Goal: Transaction & Acquisition: Purchase product/service

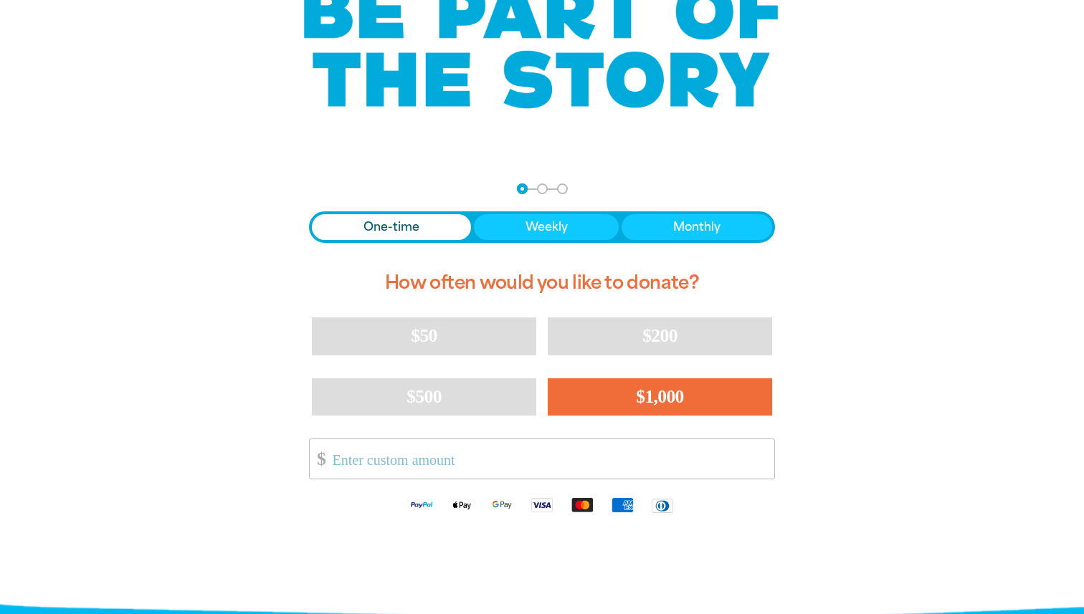
scroll to position [148, 0]
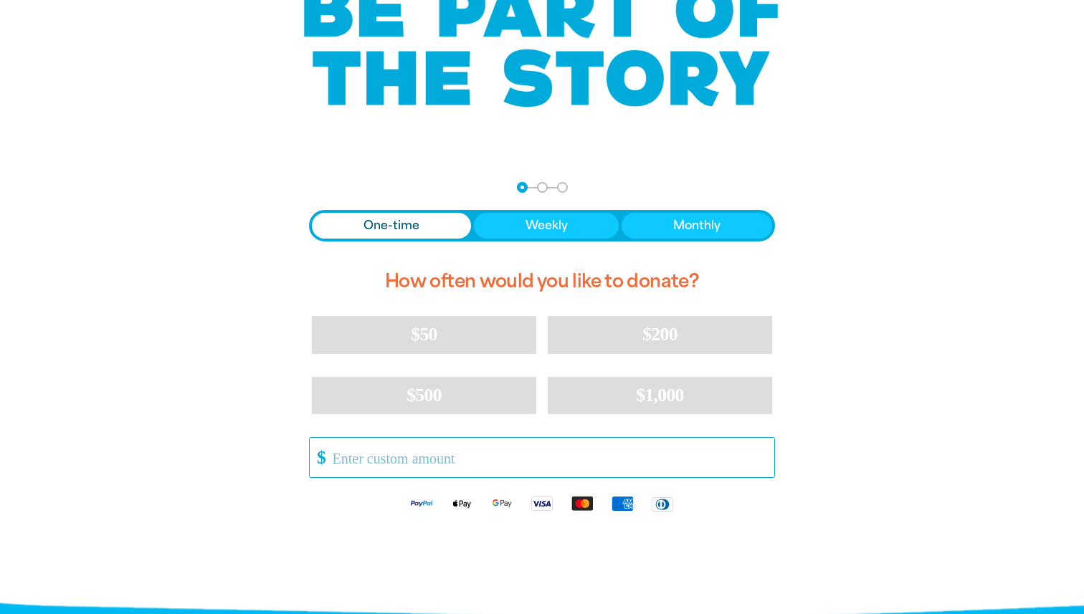
click at [473, 464] on input "Other Amount" at bounding box center [549, 457] width 452 height 39
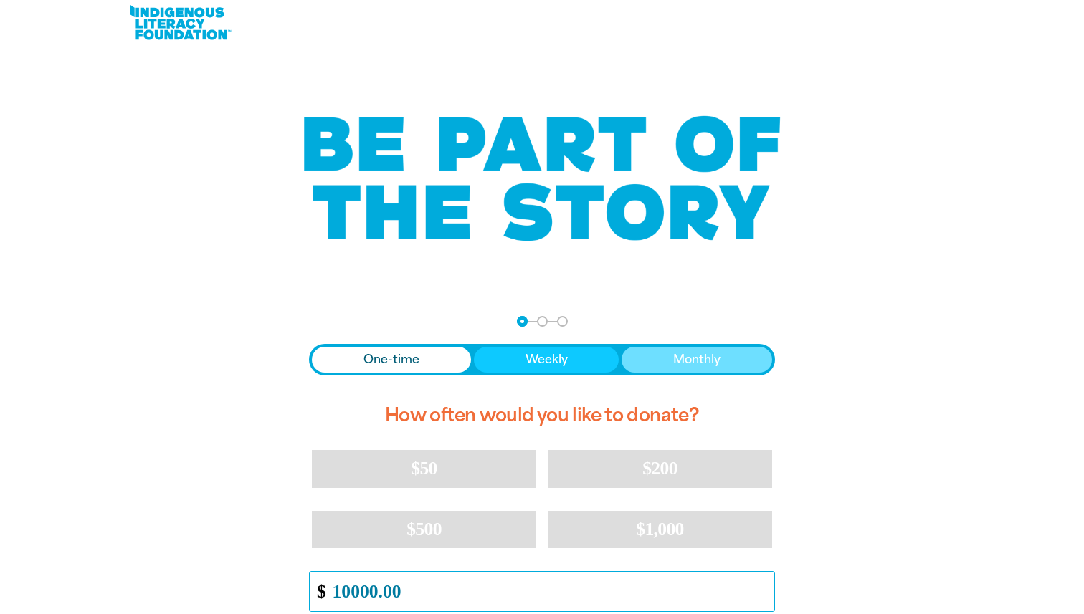
scroll to position [0, 0]
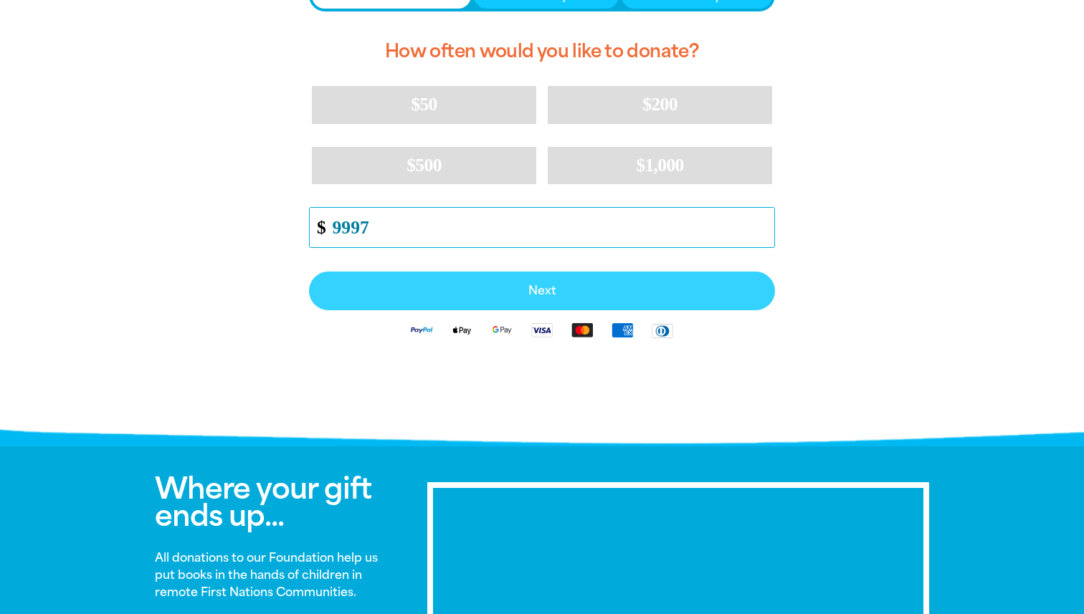
type input "9997"
click at [571, 292] on span "Next" at bounding box center [542, 290] width 434 height 11
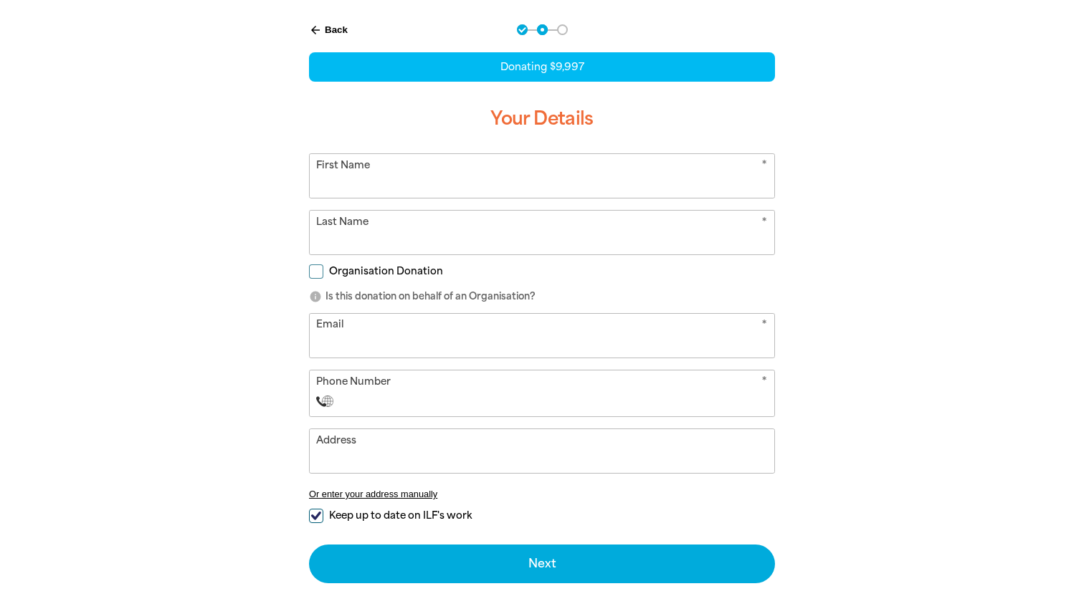
scroll to position [303, 0]
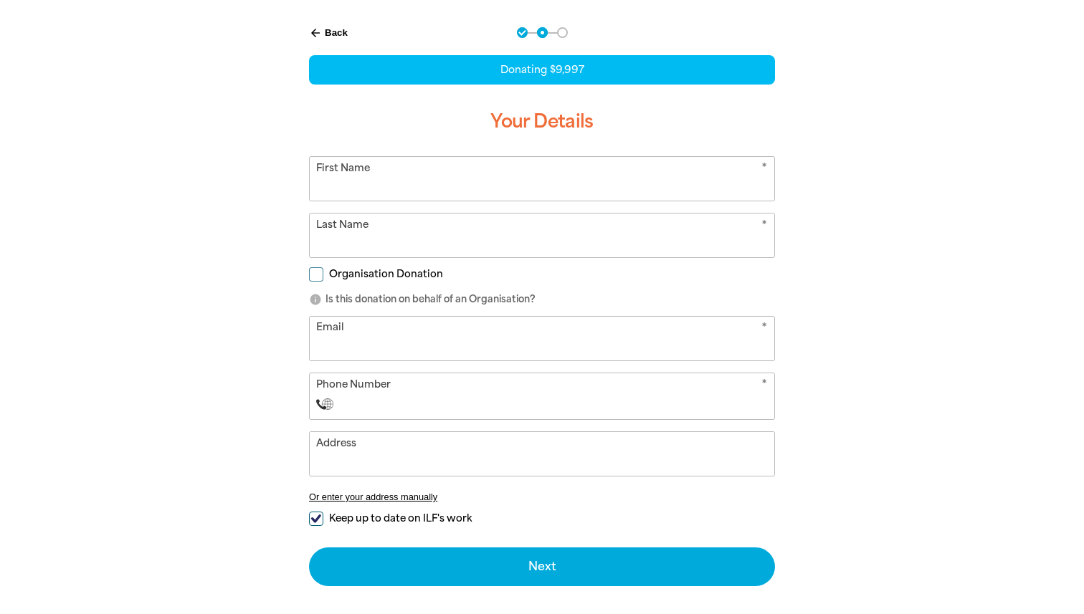
click at [405, 179] on input "First Name" at bounding box center [542, 179] width 465 height 44
type input "Mark"
type input "Rubbo"
type input "mark.rubbo@readings.com.au"
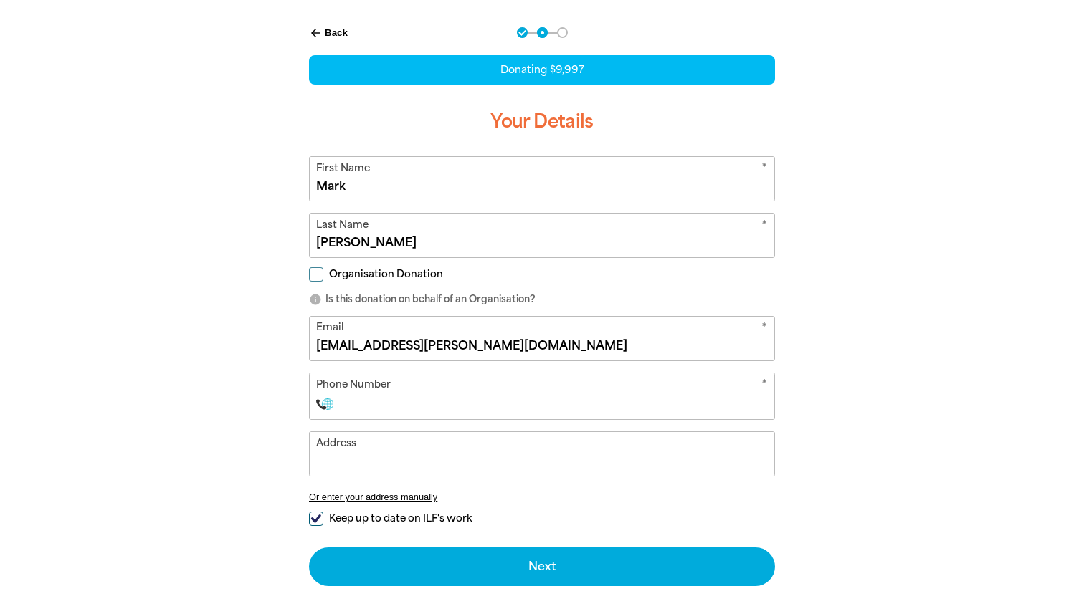
select select "AU"
type input "0400 162 054"
type input "141 Fenwick St"
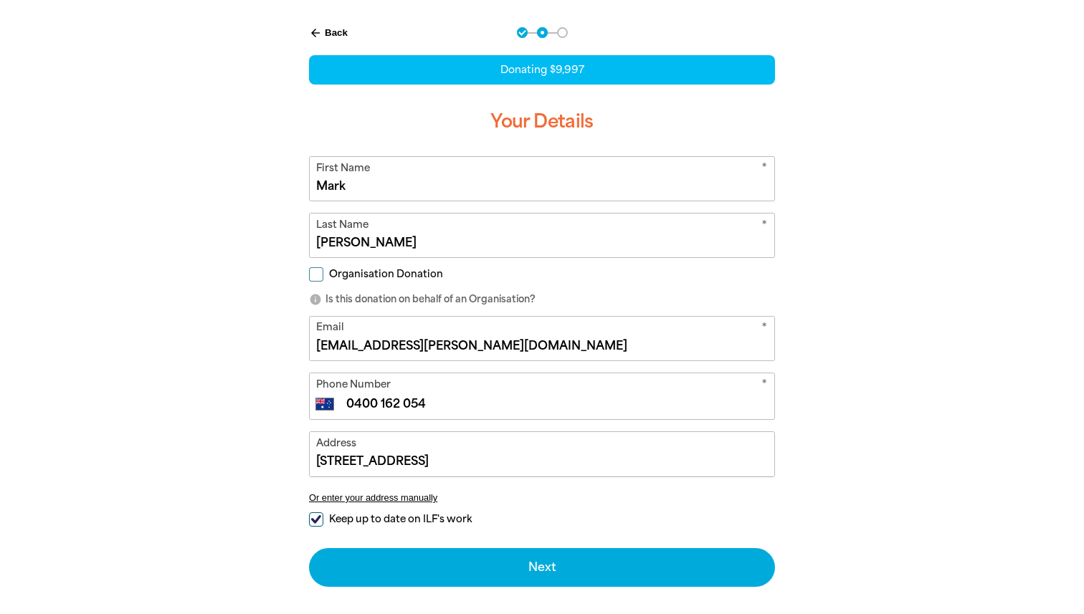
type input "0400 162 054"
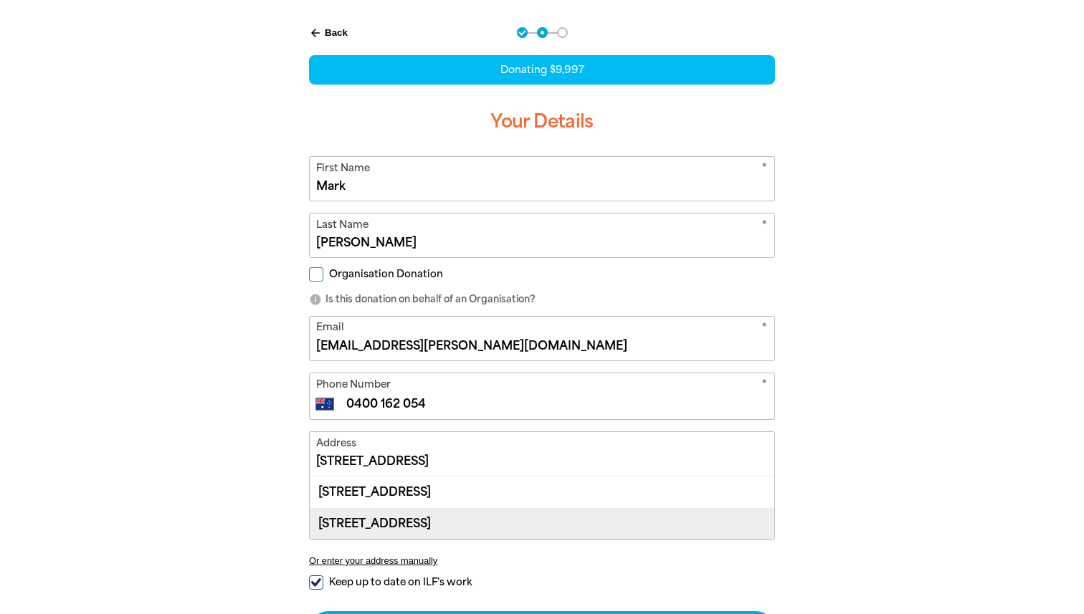
click at [559, 523] on div "141 Fenwick Street, CARLTON NORTH VIC 3054" at bounding box center [542, 524] width 465 height 32
type input "141 Fenwick Street, CARLTON NORTH VIC 3054"
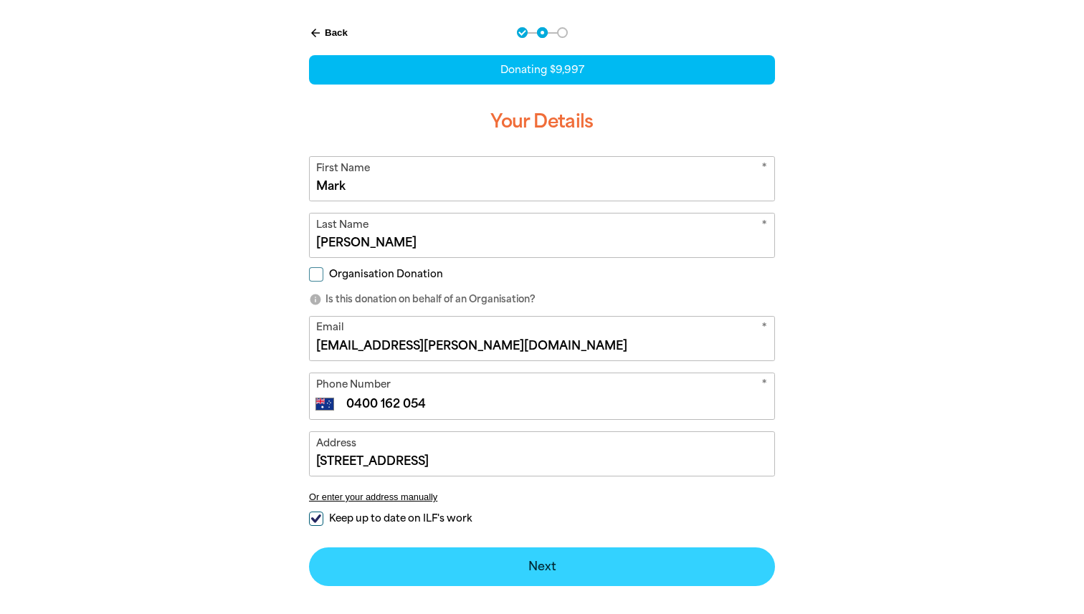
click at [573, 565] on button "Next chevron_right" at bounding box center [542, 567] width 466 height 39
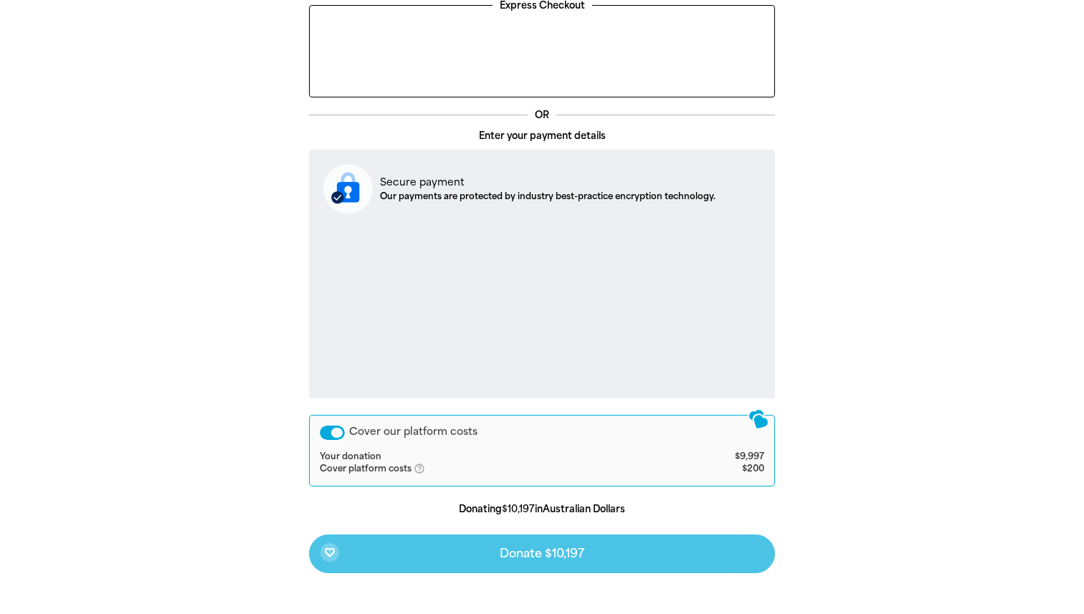
scroll to position [437, 0]
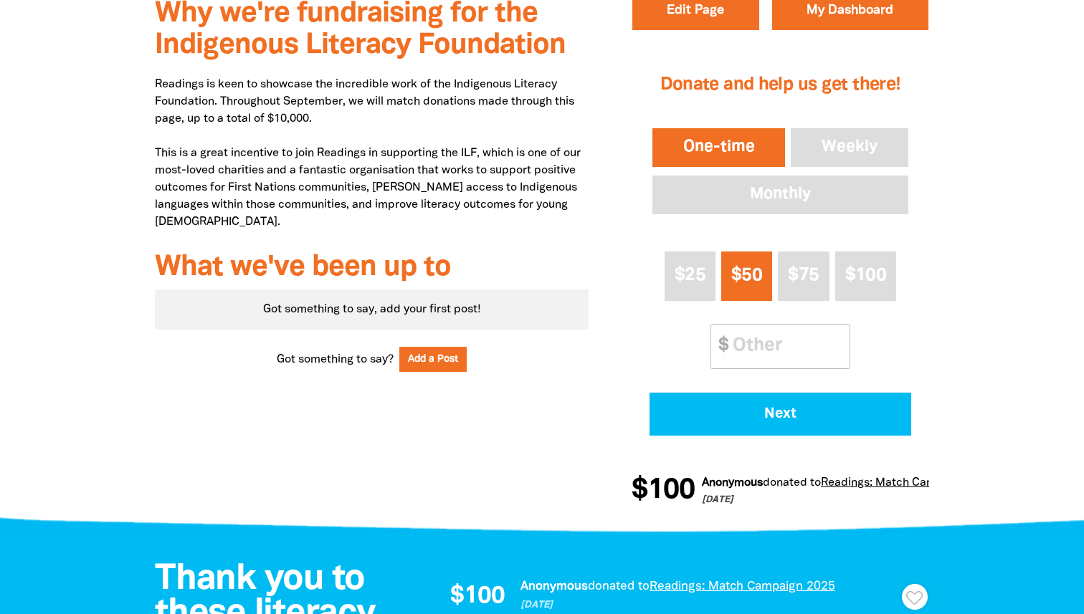
scroll to position [520, 0]
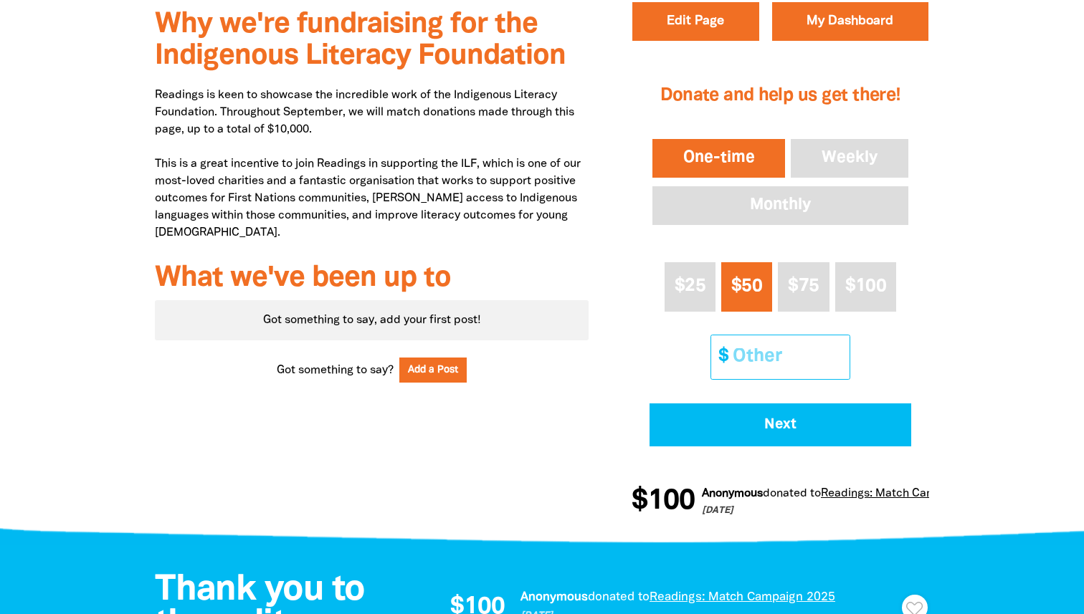
click at [758, 358] on input "Other Amount" at bounding box center [786, 358] width 127 height 44
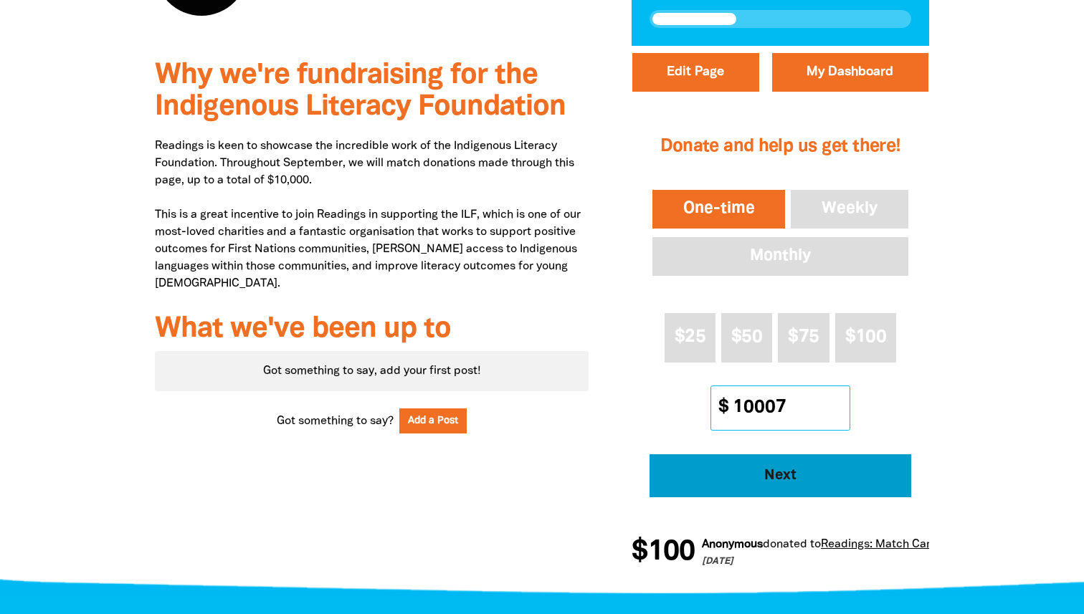
scroll to position [456, 0]
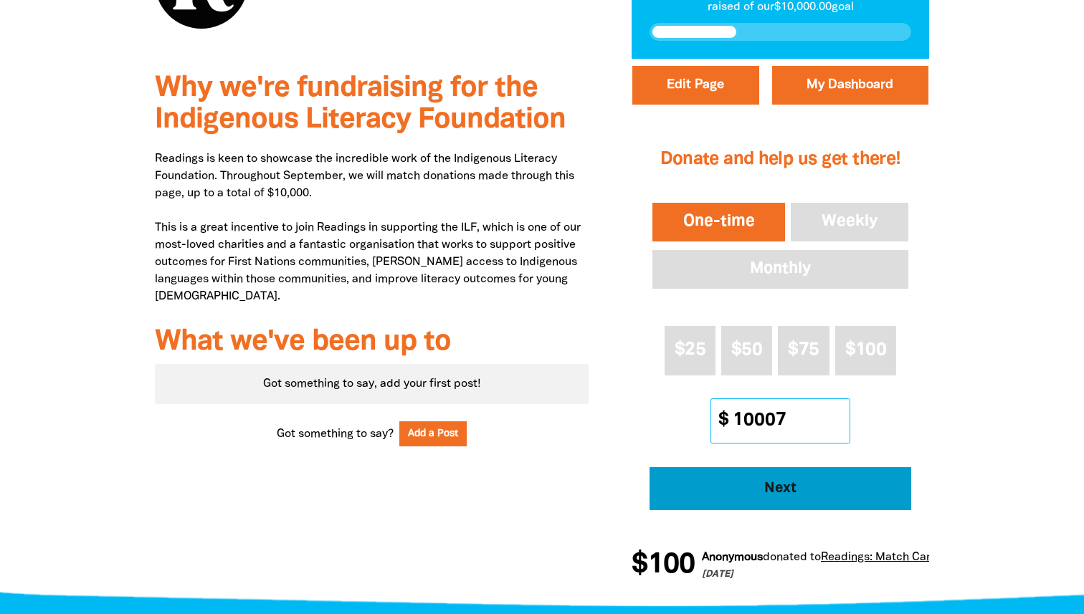
type input "10007"
click at [806, 489] on span "Next" at bounding box center [780, 489] width 222 height 14
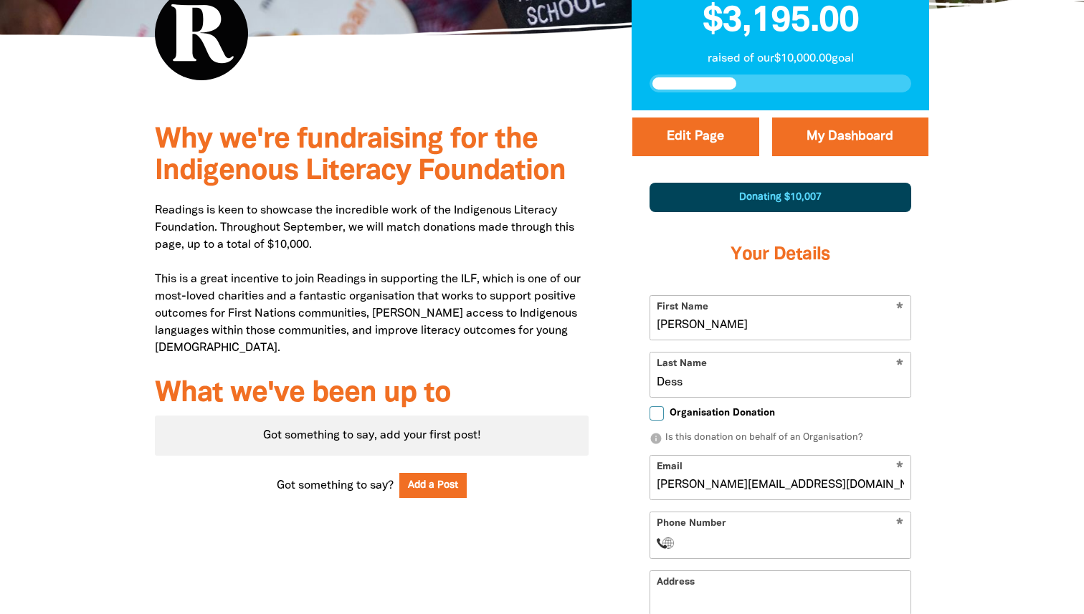
scroll to position [394, 0]
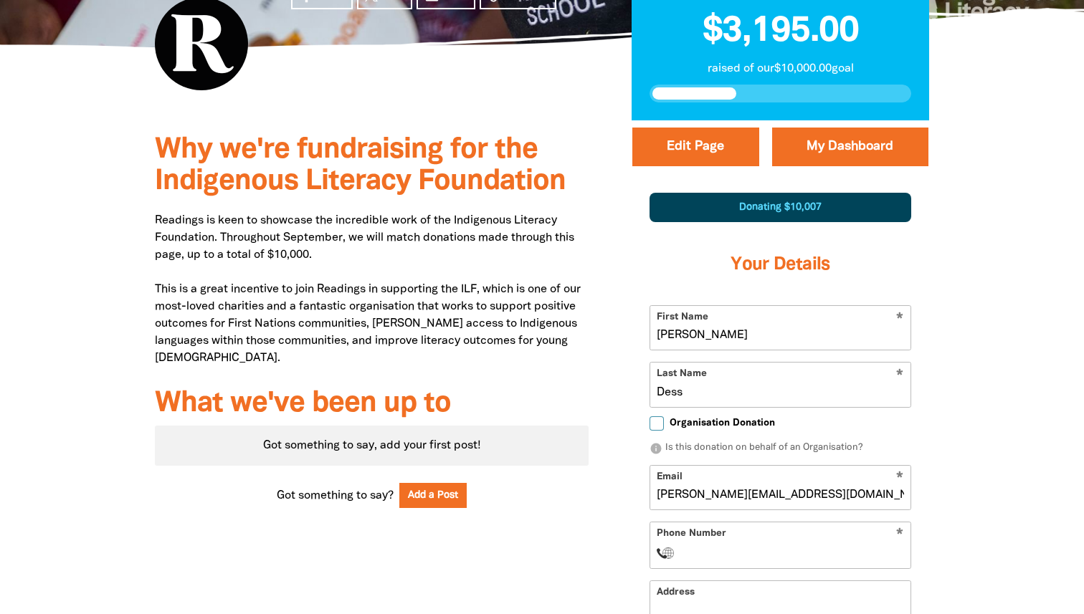
click at [748, 341] on input "Lucie" at bounding box center [780, 328] width 260 height 44
click at [659, 422] on input "Organisation Donation" at bounding box center [657, 424] width 14 height 14
checkbox input "true"
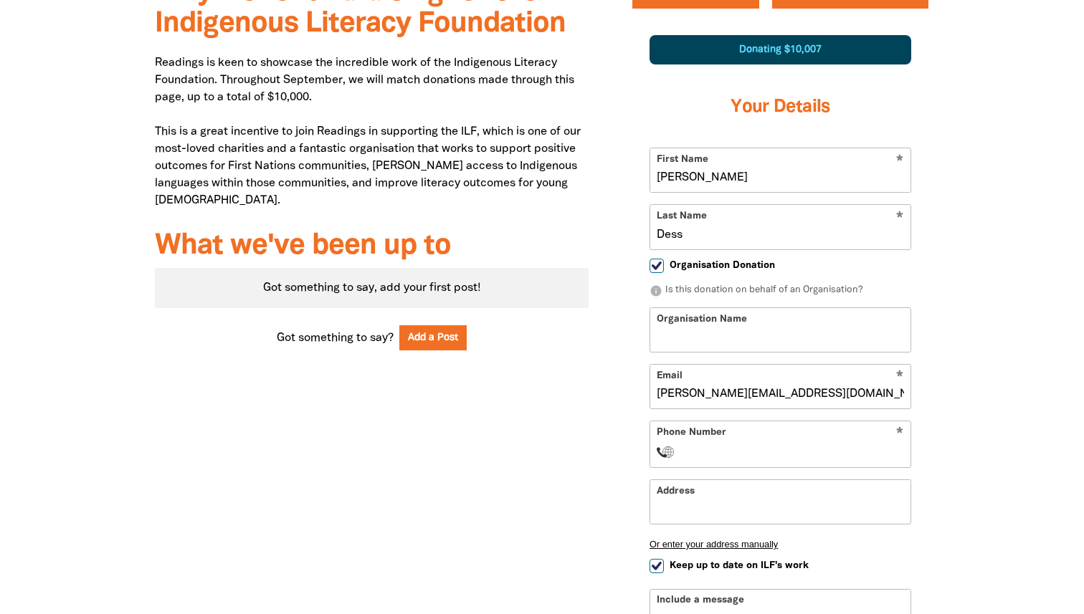
scroll to position [554, 0]
